Goal: Navigation & Orientation: Understand site structure

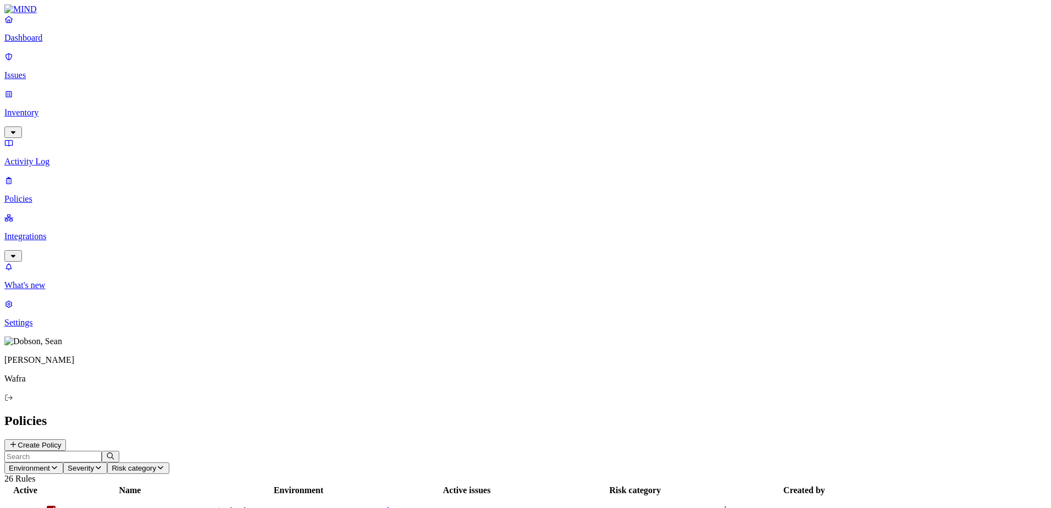
click at [47, 108] on p "Inventory" at bounding box center [525, 113] width 1042 height 10
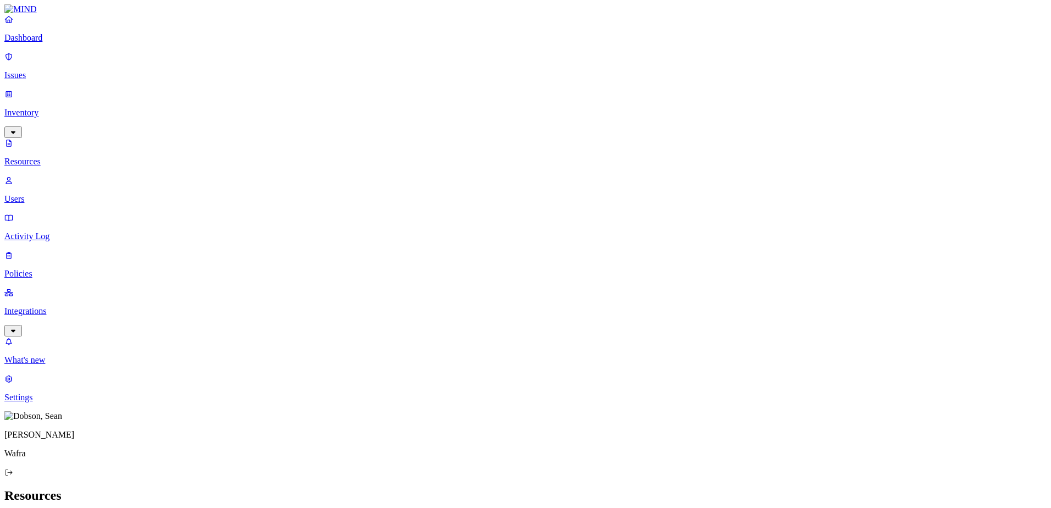
click at [56, 306] on p "Integrations" at bounding box center [525, 311] width 1042 height 10
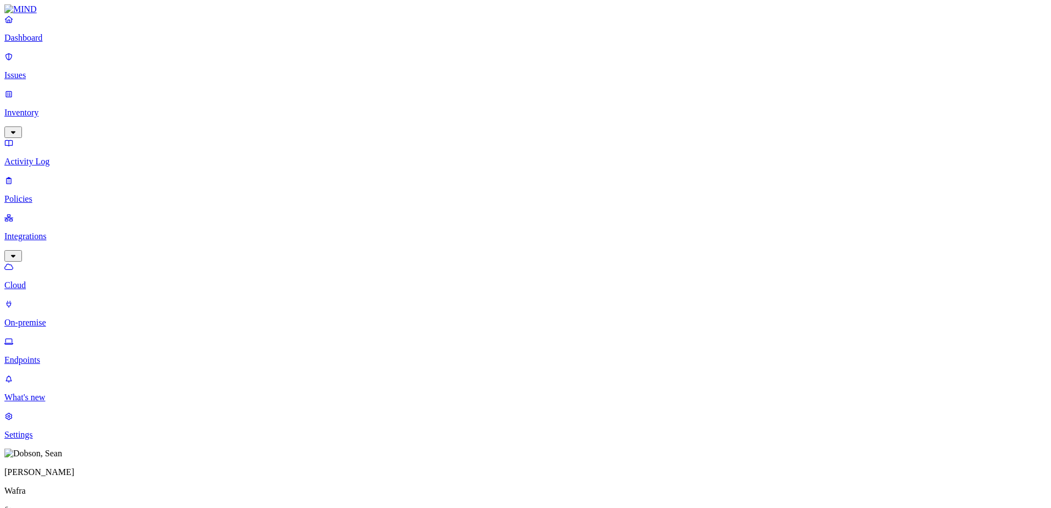
click at [57, 43] on p "Dashboard" at bounding box center [525, 38] width 1042 height 10
